Goal: Transaction & Acquisition: Purchase product/service

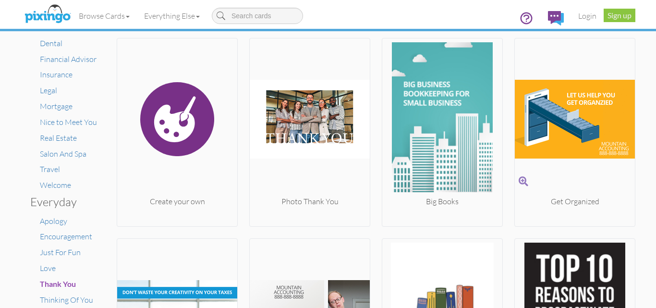
scroll to position [154, 0]
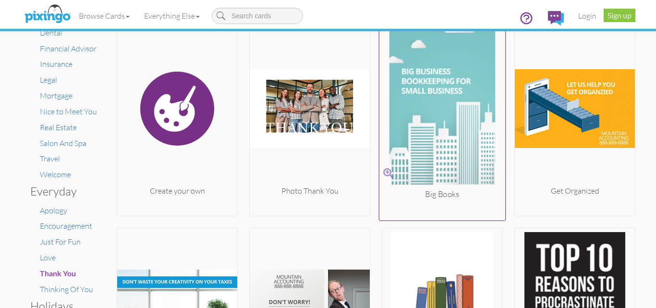
drag, startPoint x: 422, startPoint y: 186, endPoint x: 409, endPoint y: 204, distance: 22.4
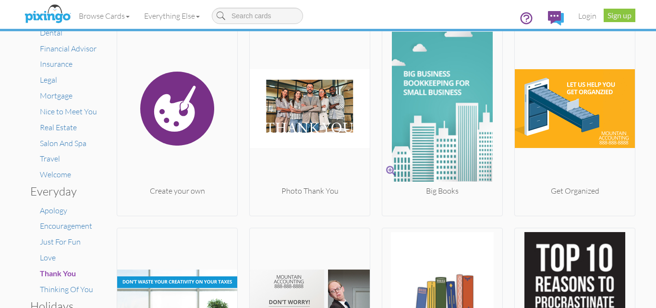
click at [409, 204] on div at bounding box center [442, 204] width 120 height 17
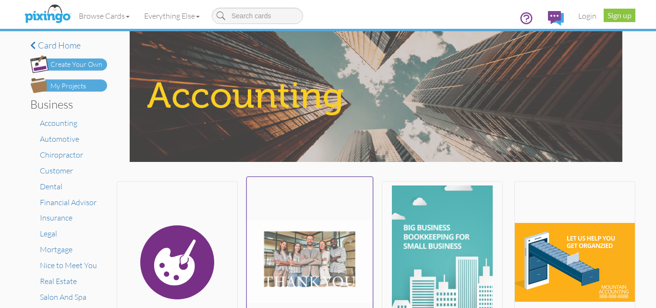
click at [298, 246] on img at bounding box center [310, 261] width 126 height 161
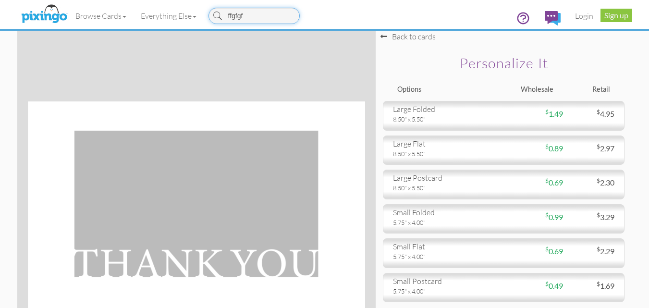
type input "ffgfgfg"
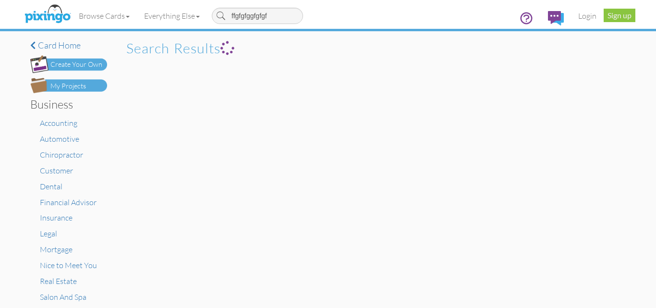
type input "ffgfgfggfgfgfg"
type input "ffgfgfggfgfgfggfgf"
type input "ffgfgfggfgfgfggfgfgfg"
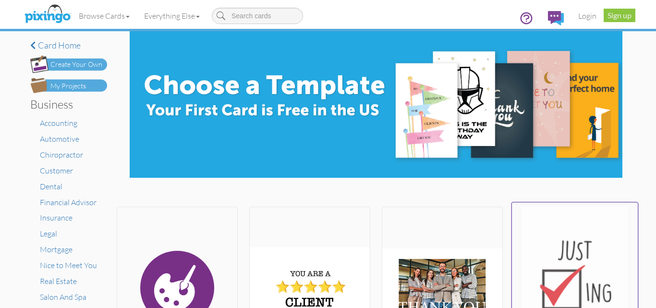
click at [569, 279] on img at bounding box center [575, 286] width 126 height 161
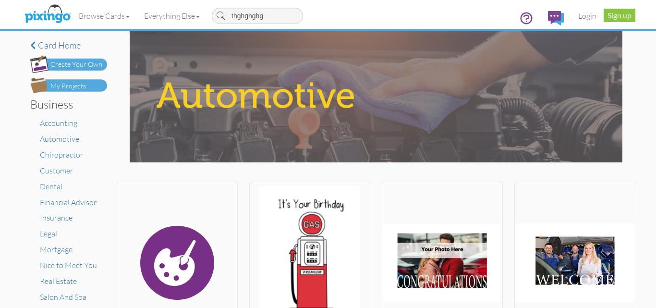
type input "thghghghgh"
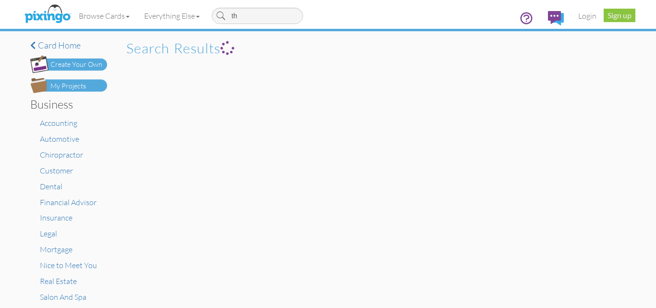
type input "t"
click at [57, 140] on span "Automotive" at bounding box center [59, 139] width 39 height 10
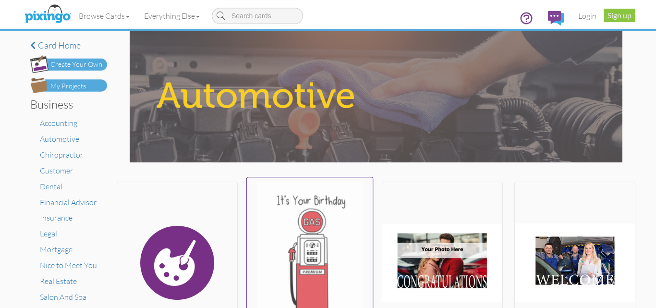
click at [315, 215] on img at bounding box center [310, 261] width 126 height 161
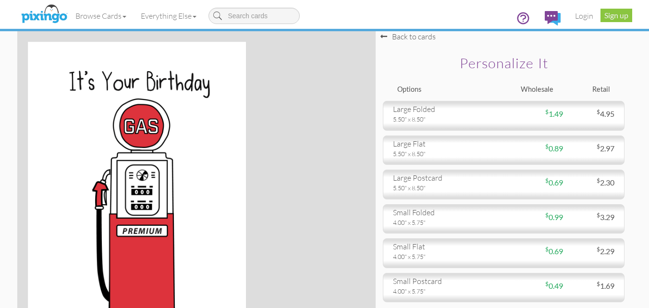
click at [475, 11] on div "Browse Cards Business Accounting Automotive Chiropractor Customer Dental Financ…" at bounding box center [324, 19] width 600 height 38
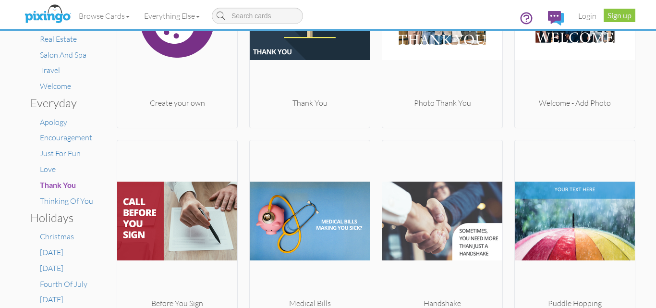
scroll to position [484, 0]
